Goal: Task Accomplishment & Management: Manage account settings

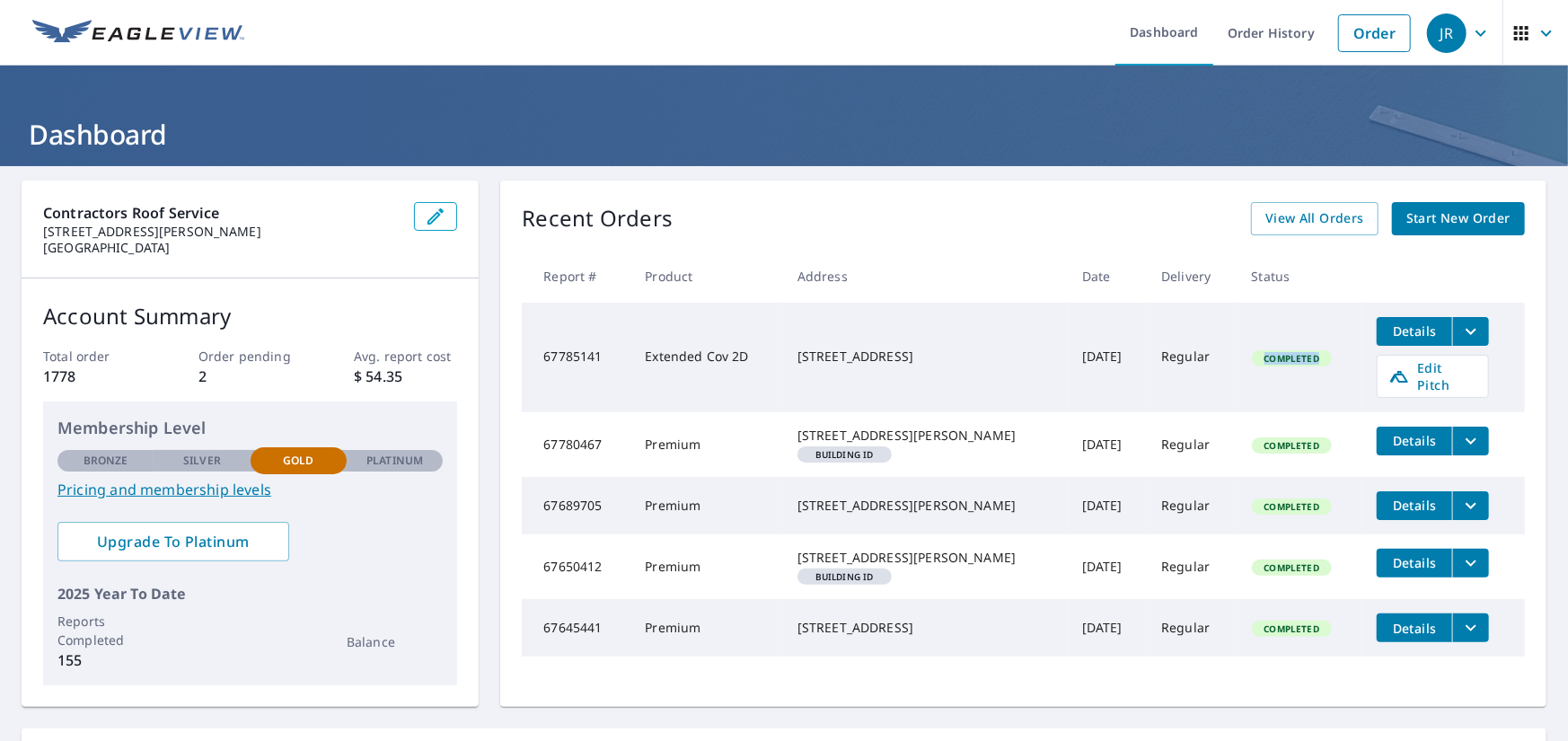
drag, startPoint x: 1308, startPoint y: 346, endPoint x: 1221, endPoint y: 340, distance: 87.2
click at [1237, 340] on td "Completed" at bounding box center [1300, 358] width 126 height 110
click at [1278, 329] on td "Completed" at bounding box center [1300, 358] width 126 height 110
click at [1439, 29] on div "JR" at bounding box center [1446, 32] width 39 height 39
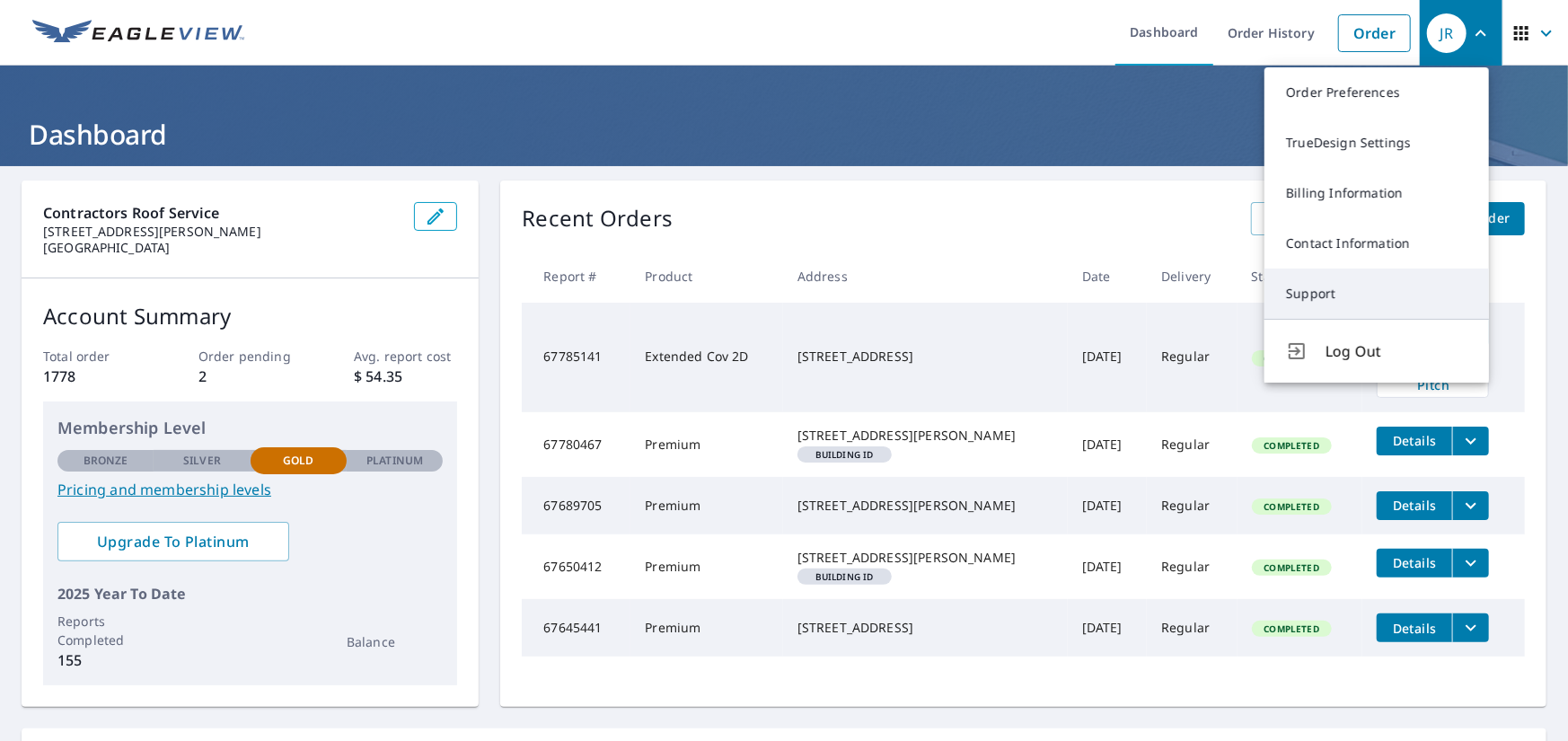
click at [1340, 281] on link "Support" at bounding box center [1377, 294] width 225 height 51
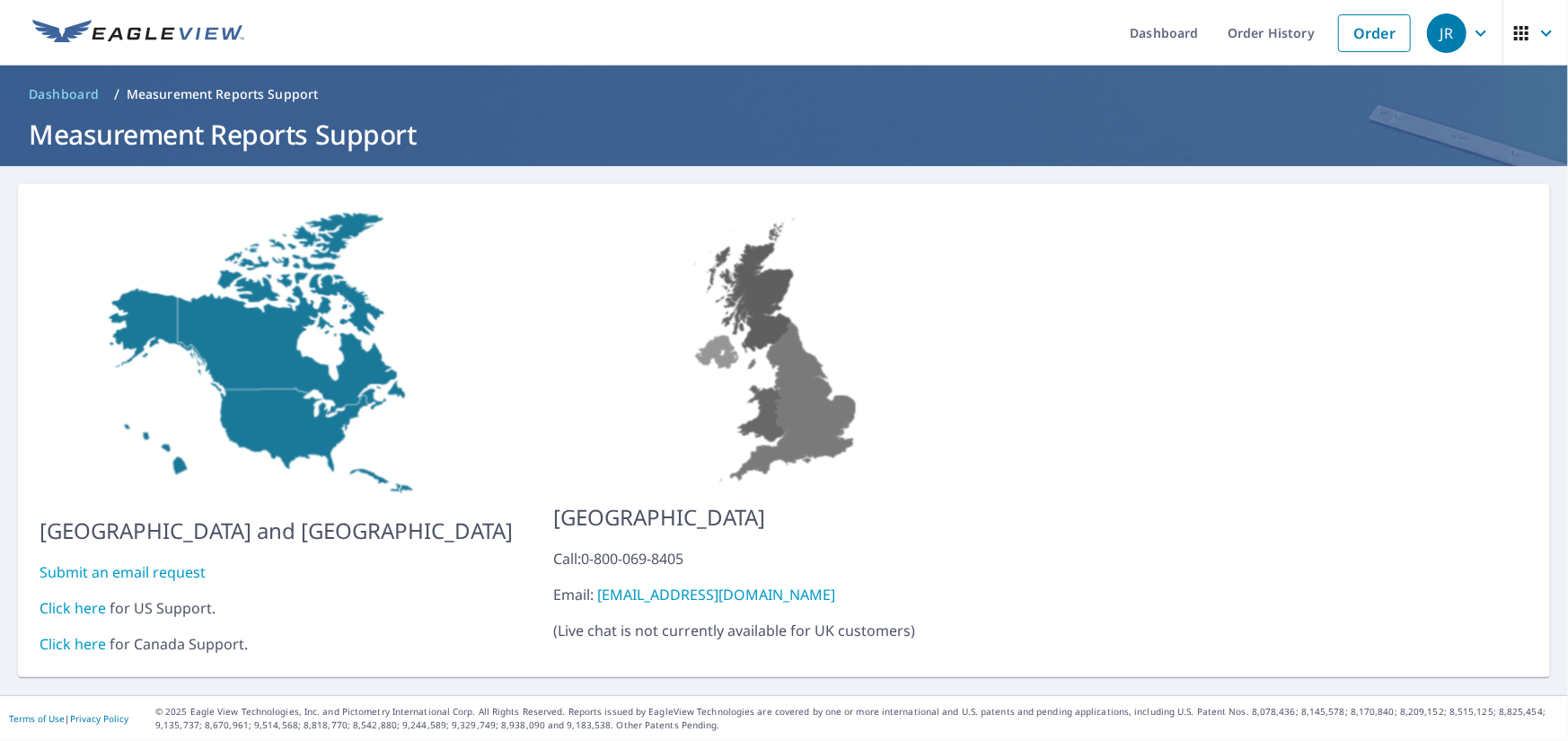
click at [82, 599] on link "Click here" at bounding box center [72, 608] width 67 height 20
click at [1366, 33] on link "Order" at bounding box center [1375, 33] width 72 height 38
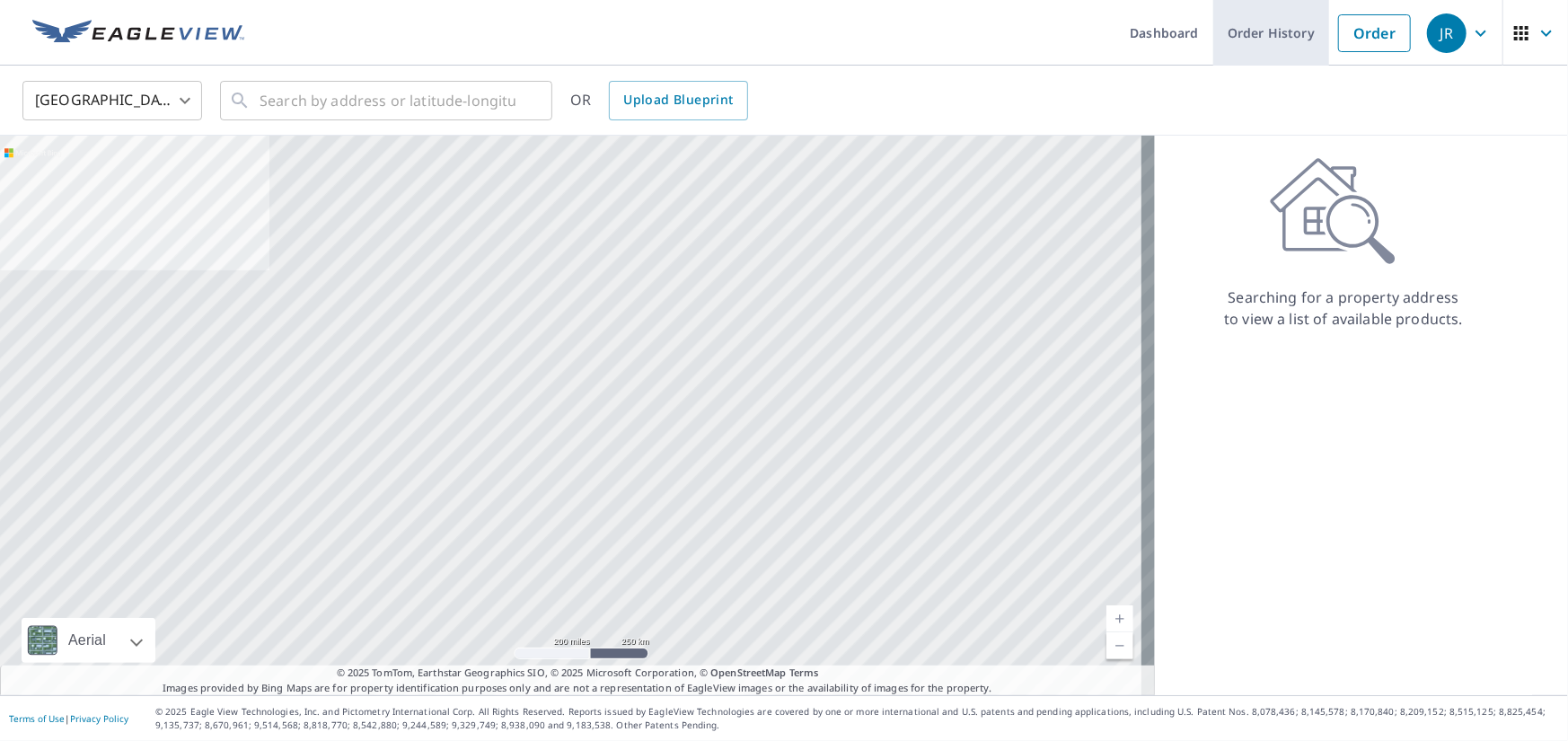
click at [1287, 35] on link "Order History" at bounding box center [1272, 32] width 116 height 66
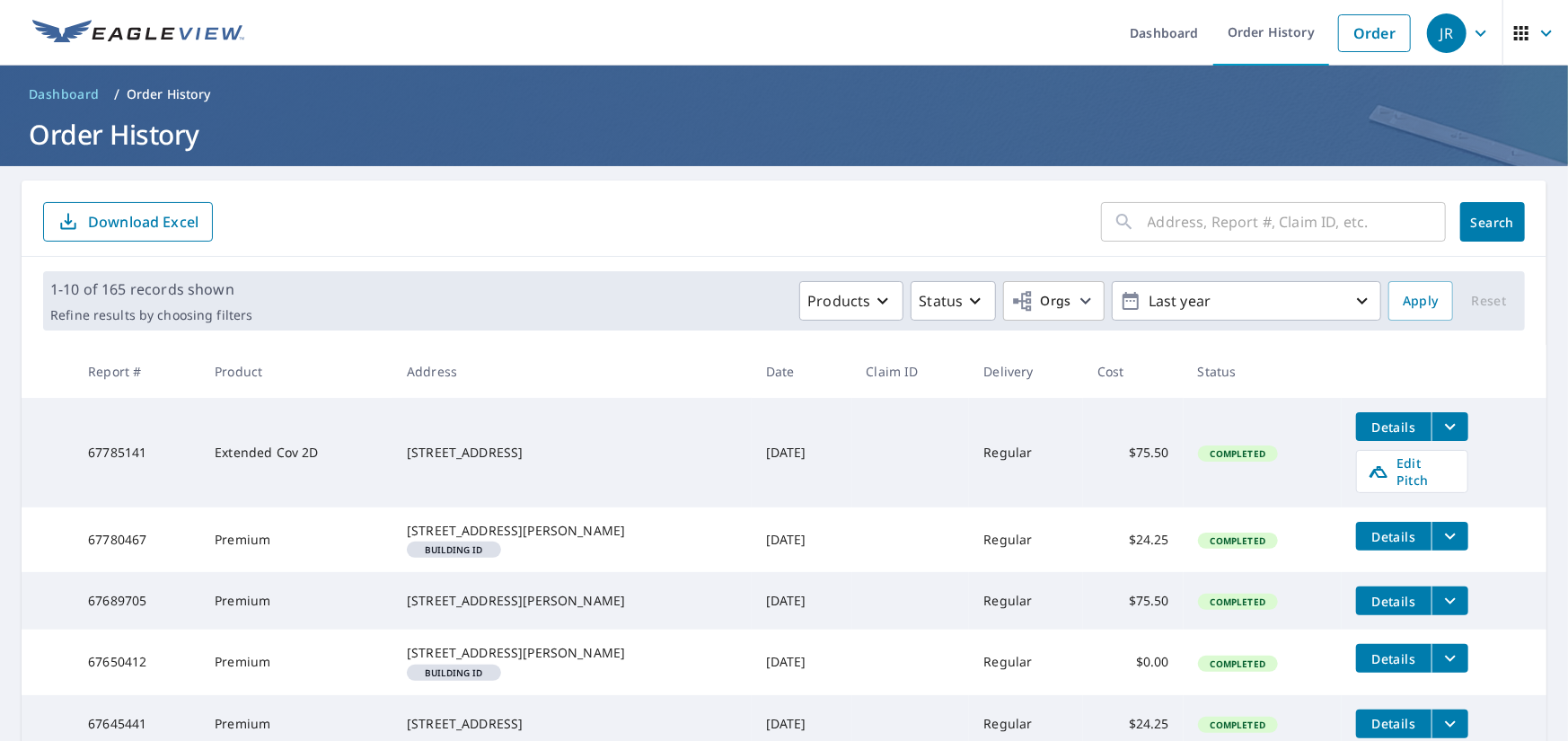
click at [1470, 26] on icon "button" at bounding box center [1480, 33] width 22 height 22
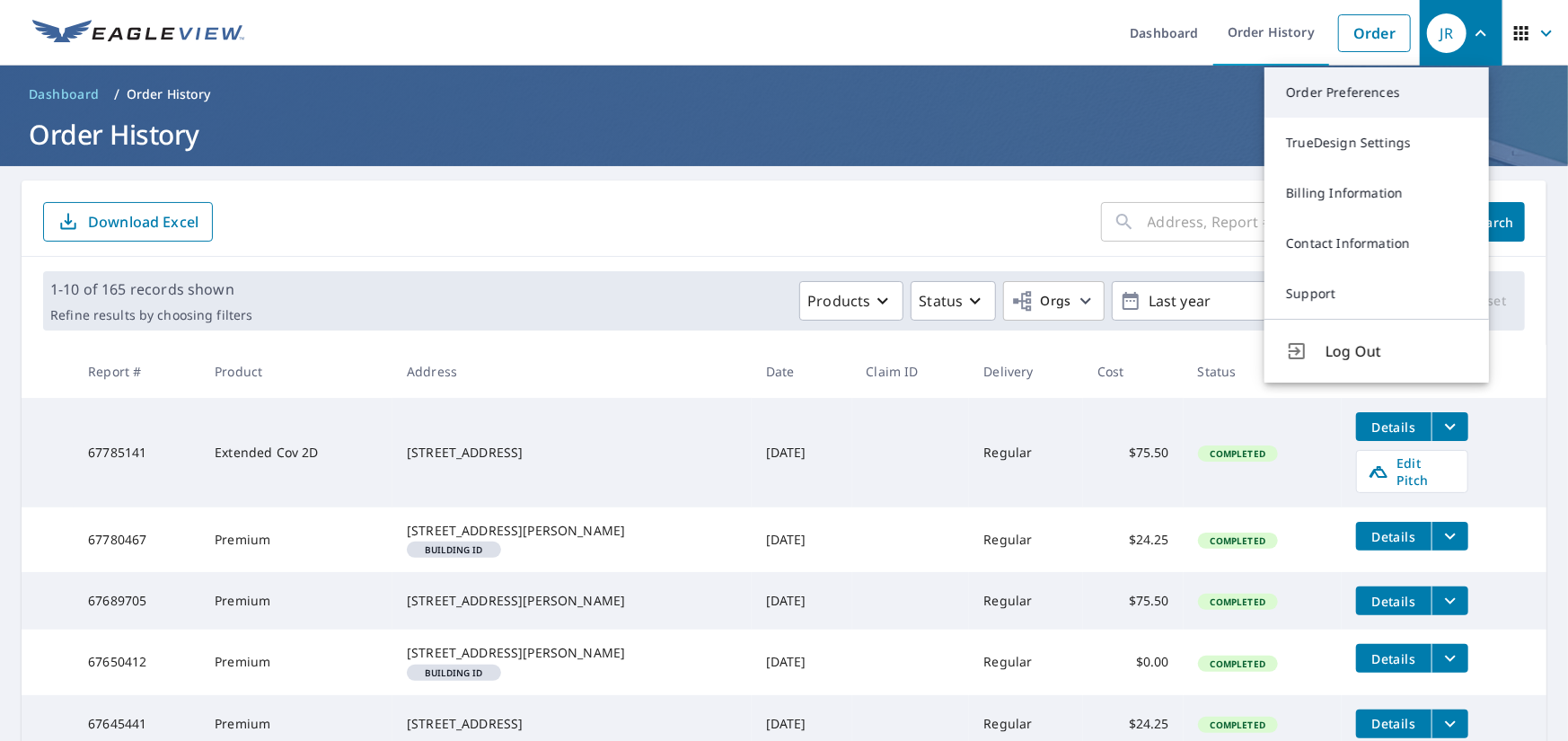
click at [1363, 96] on link "Order Preferences" at bounding box center [1377, 93] width 225 height 51
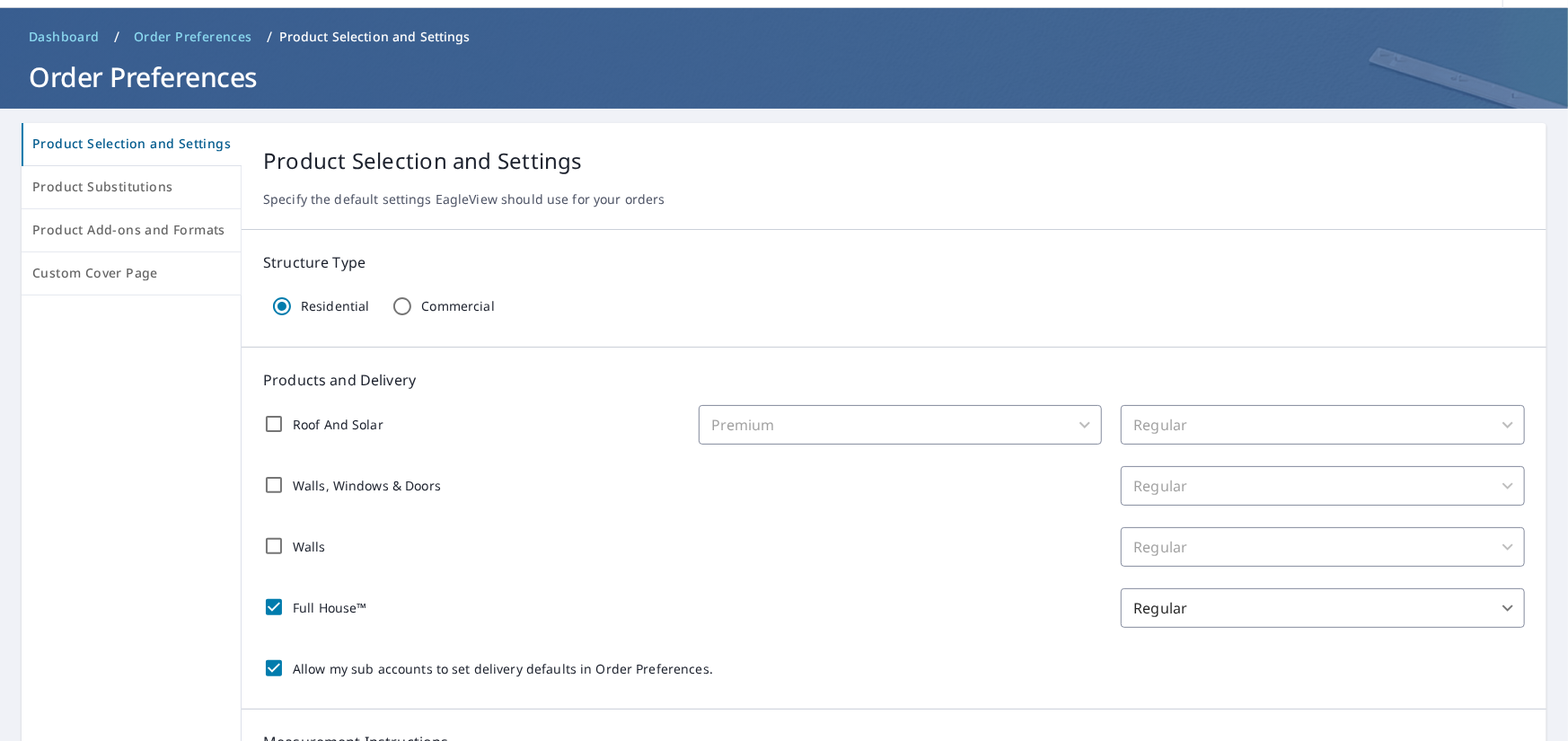
scroll to position [90, 0]
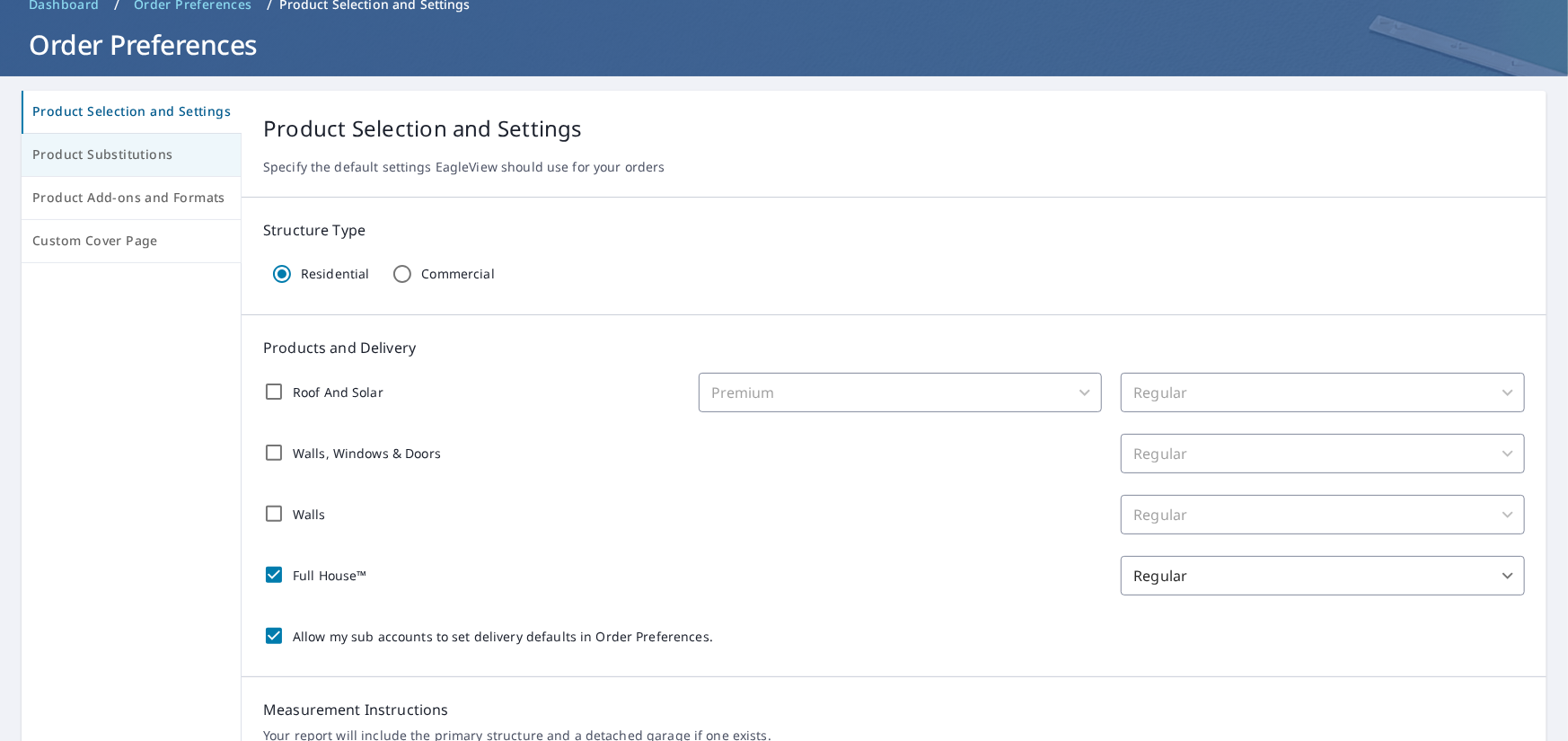
click at [116, 157] on span "Product Substitutions" at bounding box center [131, 155] width 197 height 23
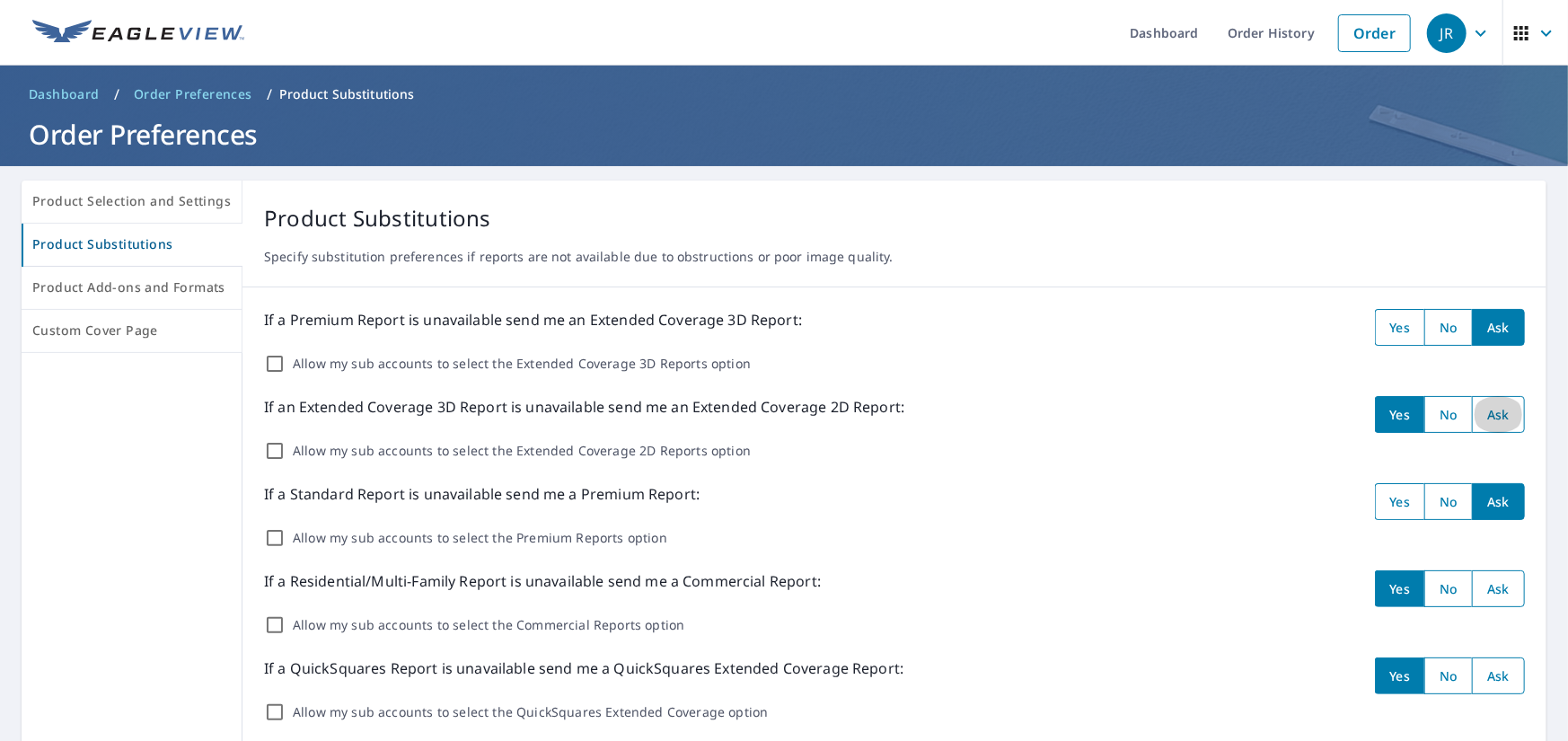
click at [1497, 416] on input "radio" at bounding box center [1498, 415] width 53 height 37
radio input "true"
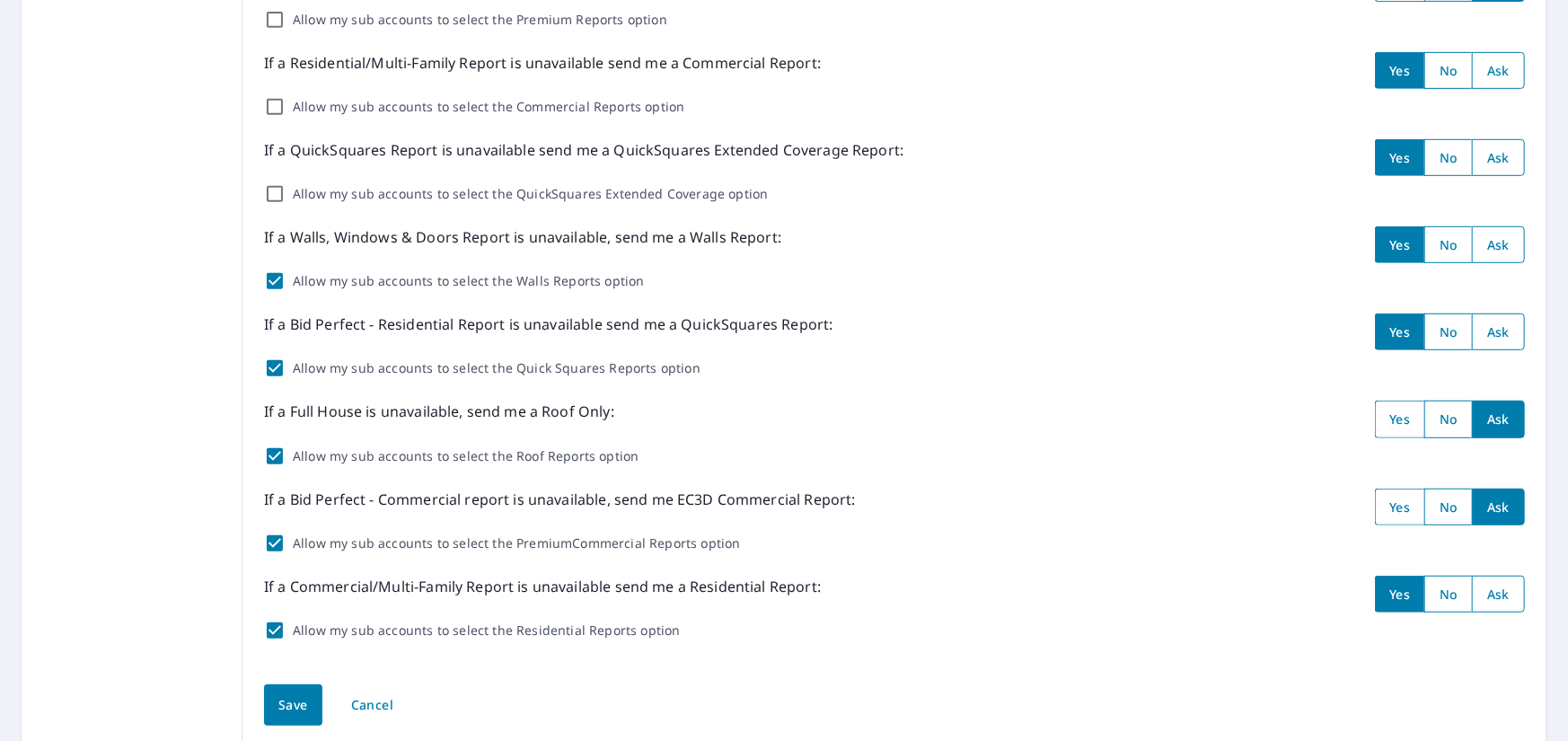
scroll to position [583, 0]
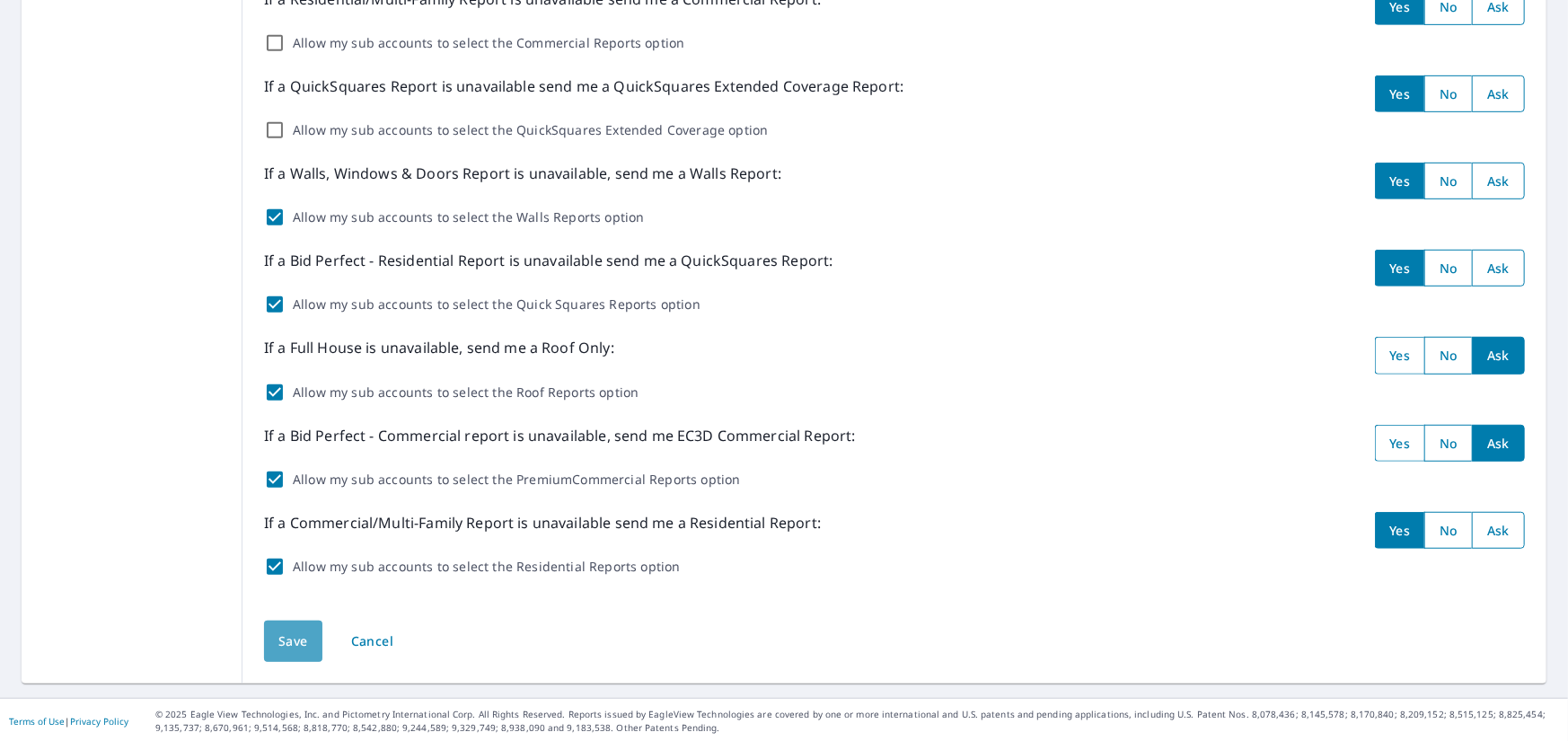
click at [288, 646] on span "Save" at bounding box center [293, 642] width 30 height 23
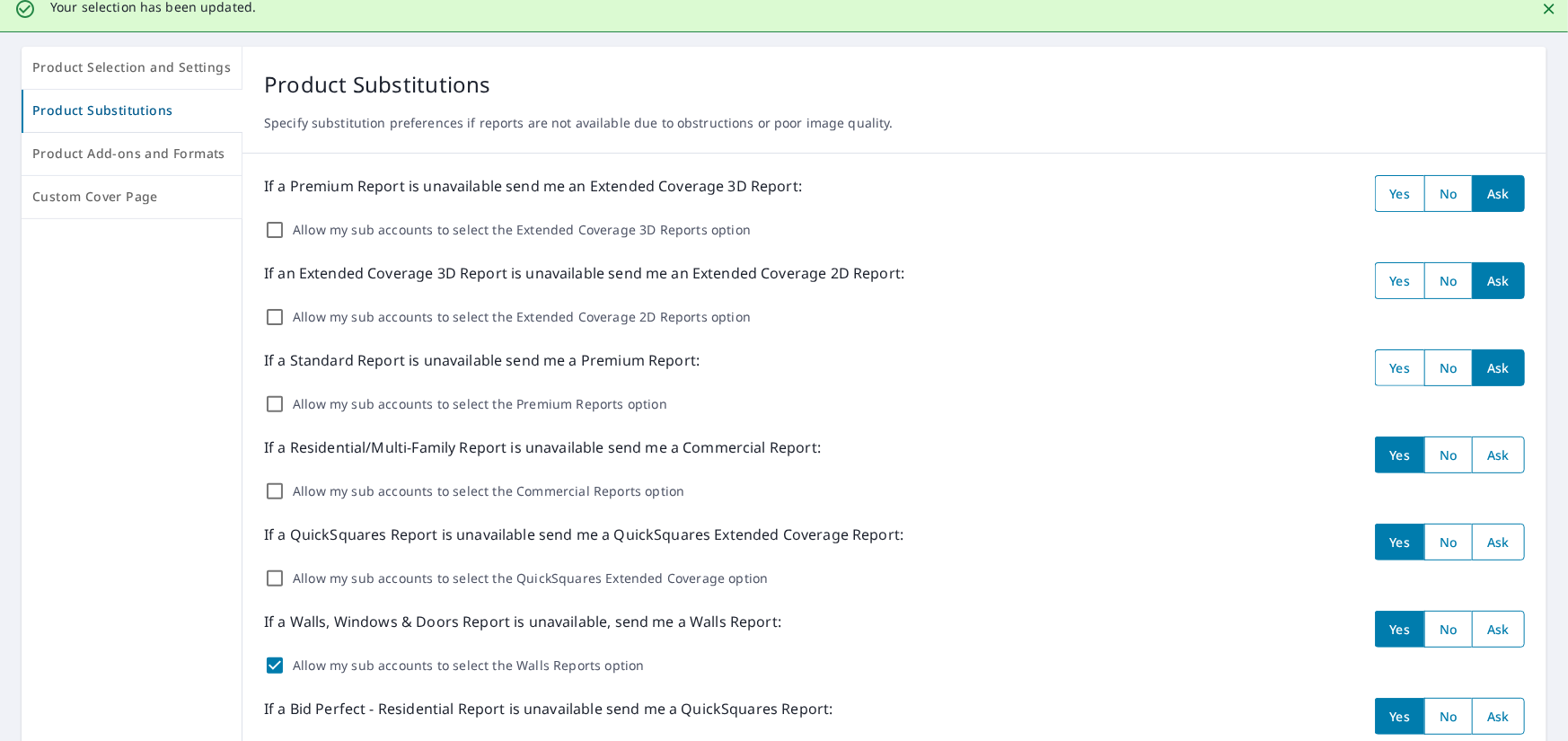
scroll to position [0, 0]
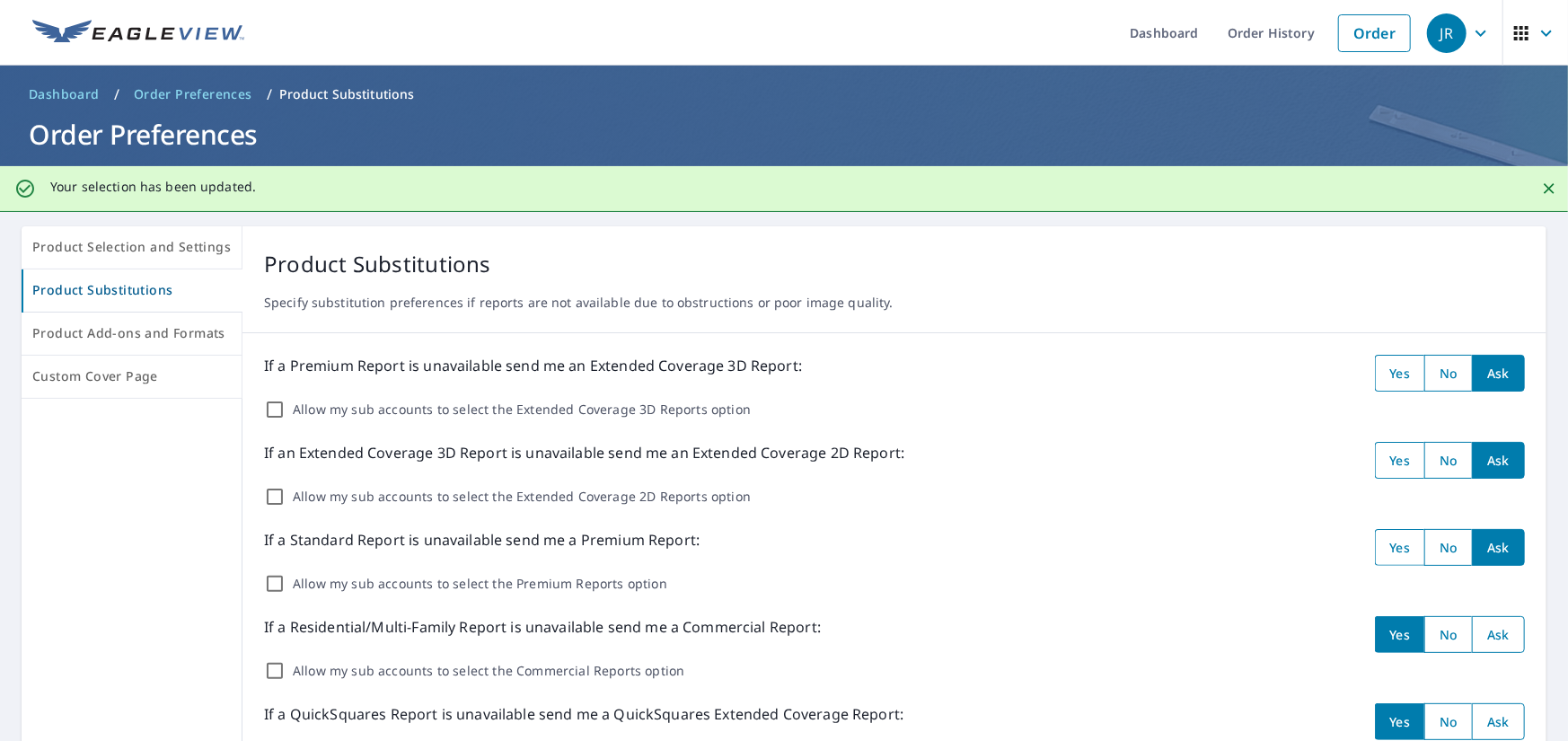
click at [1518, 35] on span "button" at bounding box center [1536, 32] width 51 height 43
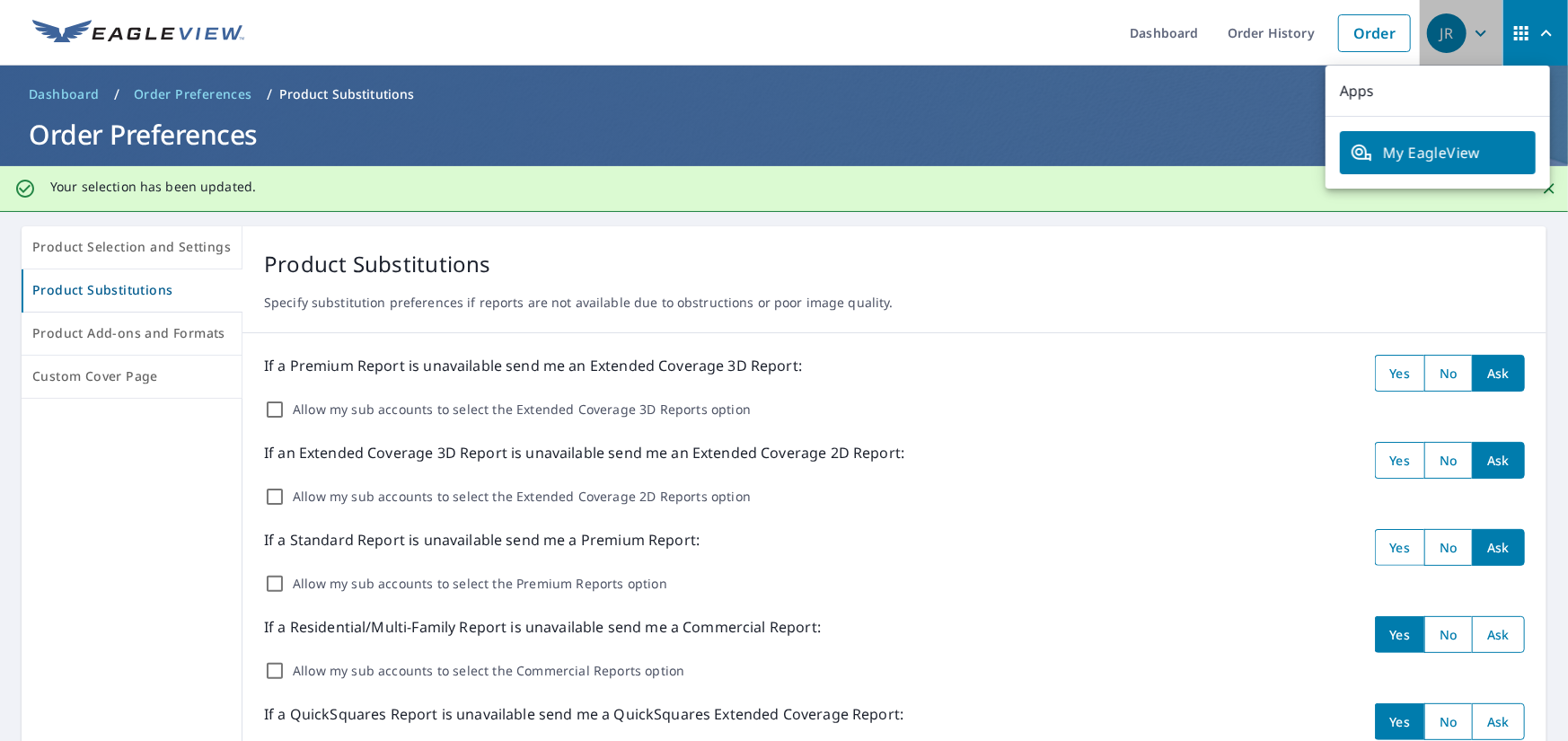
click at [1470, 27] on icon "button" at bounding box center [1480, 33] width 22 height 22
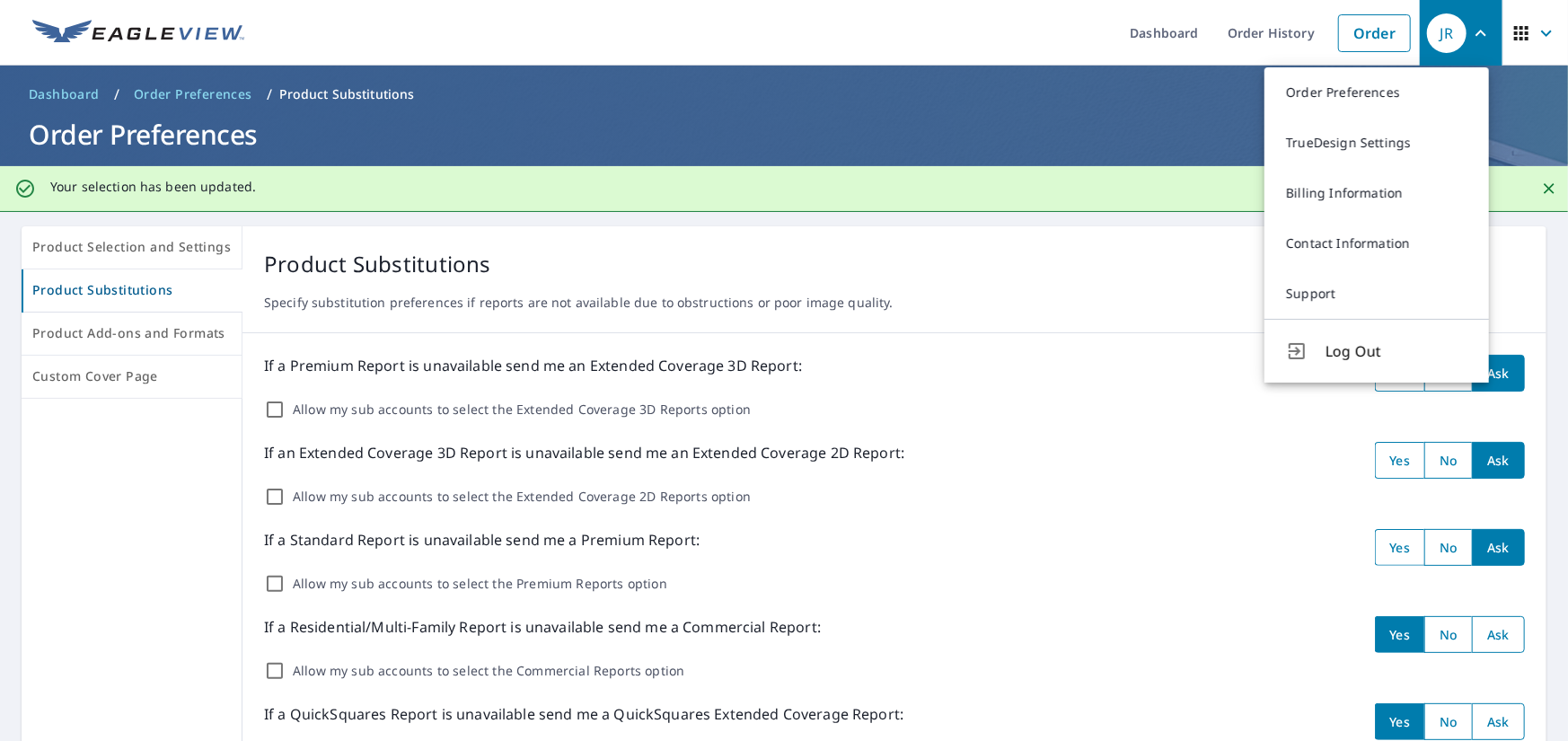
click at [1340, 348] on span "Log Out" at bounding box center [1396, 351] width 142 height 22
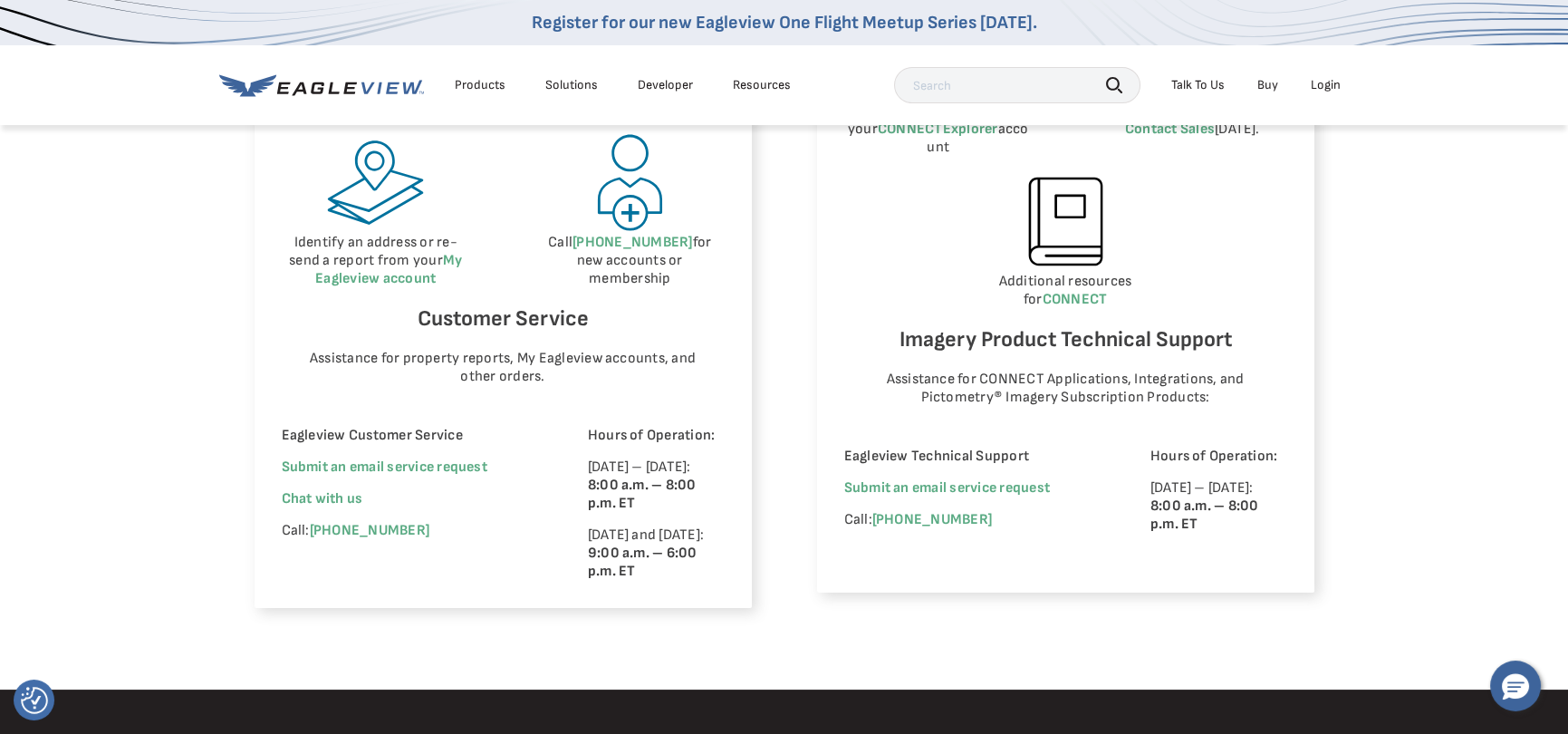
scroll to position [1015, 0]
